Goal: Task Accomplishment & Management: Manage account settings

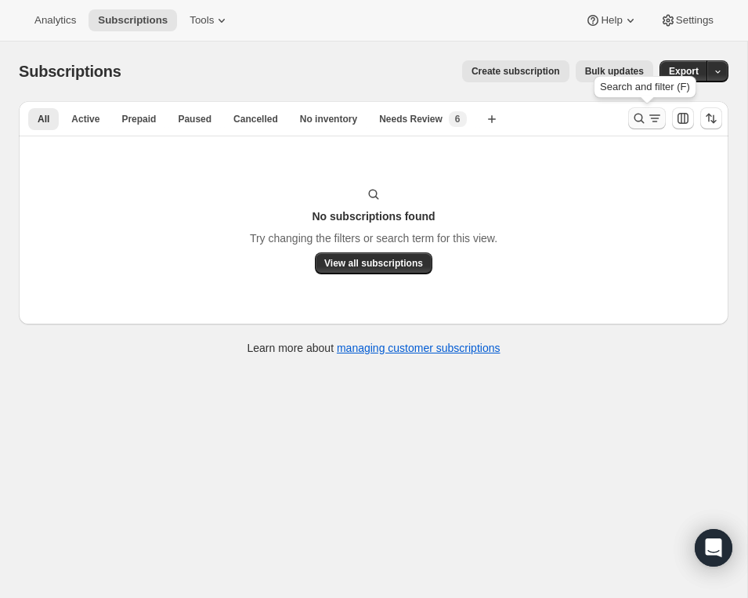
click at [642, 114] on icon "Search and filter results" at bounding box center [639, 118] width 16 height 16
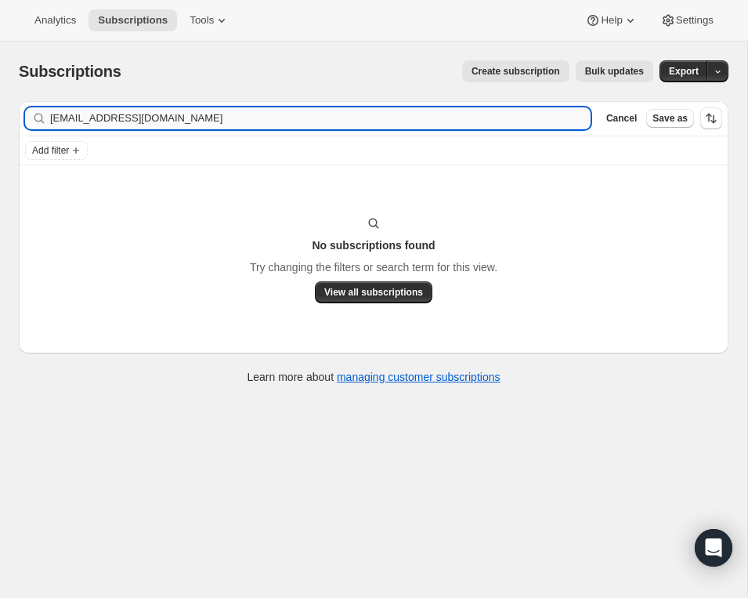
click at [329, 117] on input "[EMAIL_ADDRESS][DOMAIN_NAME]" at bounding box center [320, 118] width 541 height 22
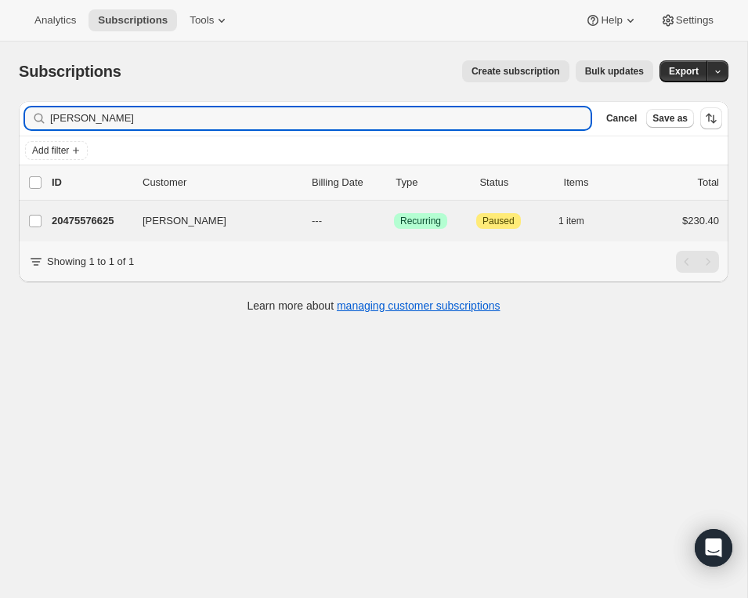
click at [157, 204] on div "[PERSON_NAME] 20475576625 [PERSON_NAME] --- Success Recurring Attention Paused …" at bounding box center [374, 221] width 710 height 41
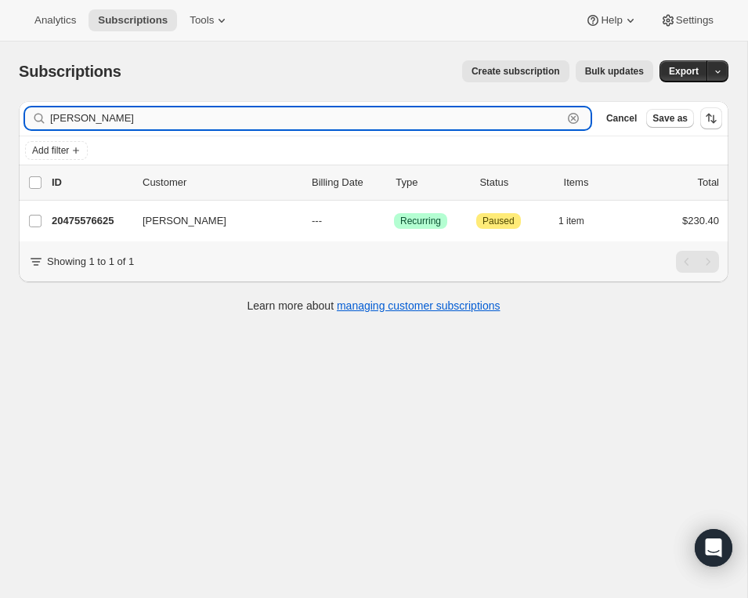
click at [63, 126] on input "[PERSON_NAME]" at bounding box center [306, 118] width 512 height 22
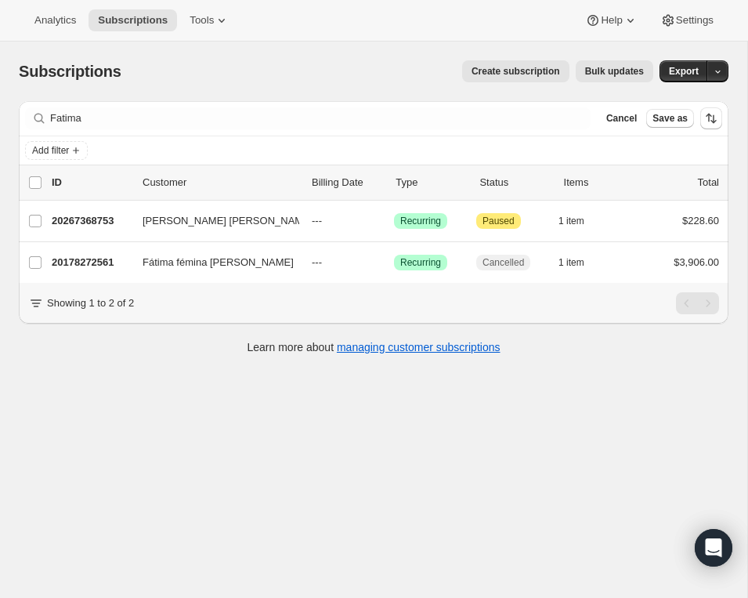
click at [429, 131] on div "Filter subscribers Fatima Clear Cancel Save as" at bounding box center [374, 118] width 710 height 34
click at [472, 132] on div "Filter subscribers Fatima Clear Cancel Save as" at bounding box center [374, 118] width 710 height 34
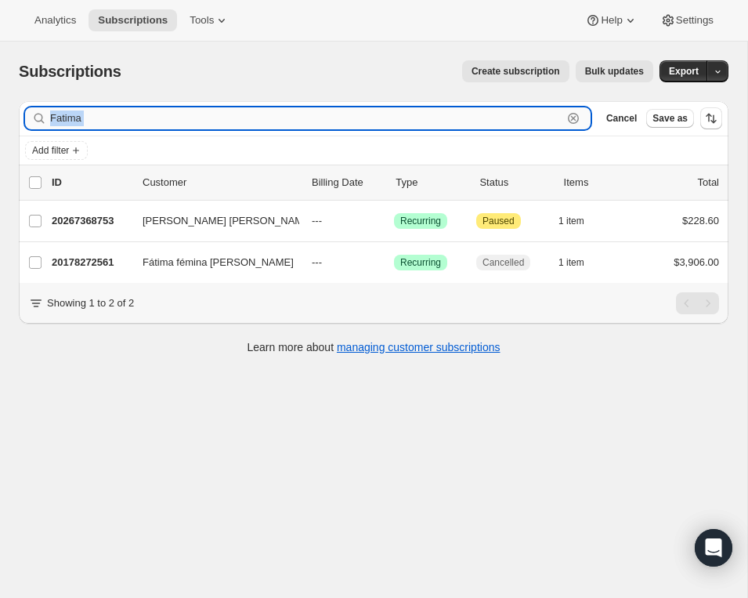
click at [420, 125] on input "Fatima" at bounding box center [306, 118] width 512 height 22
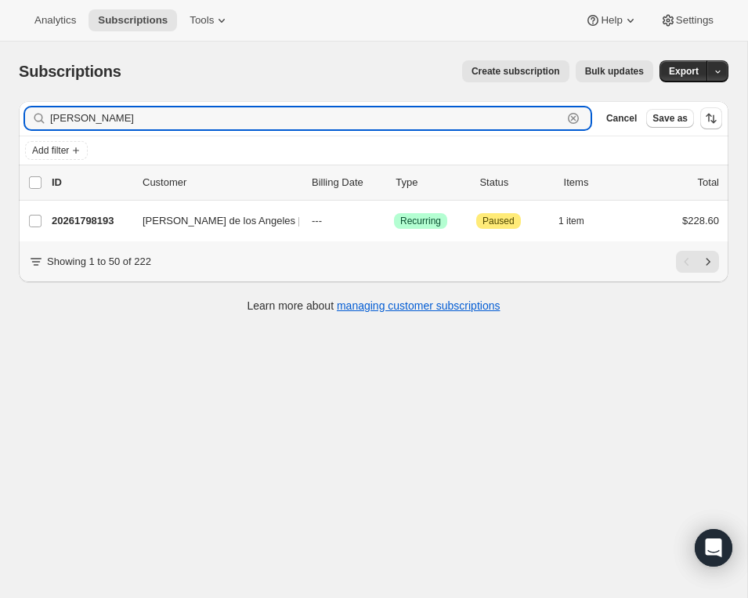
type input "[PERSON_NAME]"
click at [557, 460] on div "Subscriptions. This page is ready Subscriptions Create subscription Bulk update…" at bounding box center [373, 341] width 747 height 598
